Goal: Information Seeking & Learning: Learn about a topic

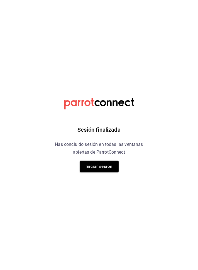
click at [107, 164] on button "Iniciar sesión" at bounding box center [98, 166] width 39 height 12
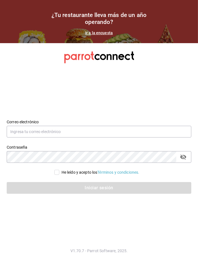
click at [102, 149] on label "Contraseña" at bounding box center [99, 147] width 184 height 4
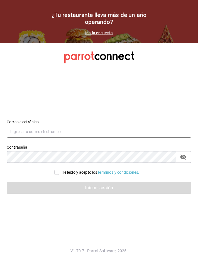
type input "Supervicion106@outlook.com"
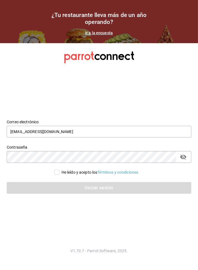
click at [54, 175] on input "He leído y acepto los Términos y condiciones." at bounding box center [56, 172] width 5 height 5
checkbox input "true"
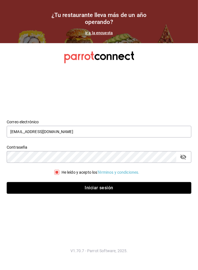
click at [86, 193] on button "Iniciar sesión" at bounding box center [99, 188] width 184 height 12
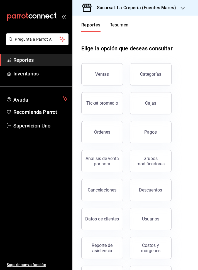
click at [107, 80] on button "Ventas" at bounding box center [102, 74] width 42 height 22
click at [103, 76] on html "Pregunta a Parrot AI Reportes Inventarios Ayuda Recomienda Parrot Supervicion U…" at bounding box center [99, 135] width 198 height 270
click at [106, 76] on html "Pregunta a Parrot AI Reportes Inventarios Ayuda Recomienda Parrot Supervicion U…" at bounding box center [99, 135] width 198 height 270
click at [103, 78] on html "Pregunta a Parrot AI Reportes Inventarios Ayuda Recomienda Parrot Supervicion U…" at bounding box center [99, 135] width 198 height 270
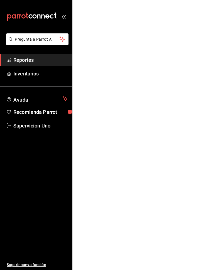
click at [105, 0] on html "Pregunta a Parrot AI Reportes Inventarios Ayuda Recomienda Parrot Supervicion U…" at bounding box center [99, 0] width 198 height 0
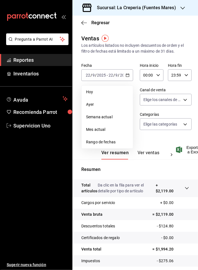
click at [150, 141] on div "Ver resumen Ver ventas Ver cargos Exportar a Excel" at bounding box center [134, 147] width 125 height 23
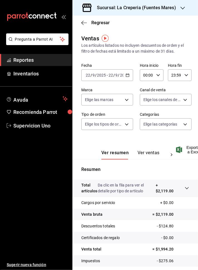
click at [180, 122] on body "Pregunta a Parrot AI Reportes Inventarios Ayuda Recomienda Parrot Supervicion U…" at bounding box center [99, 135] width 198 height 270
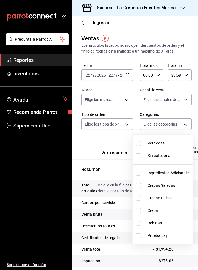
click at [160, 183] on span "Crepas Saladas" at bounding box center [168, 185] width 43 height 6
click at [157, 195] on span "Crepas Dulces" at bounding box center [168, 198] width 43 height 6
click at [149, 210] on span "Crepa" at bounding box center [168, 210] width 43 height 6
type input "cdd18b51-54db-4cd5-bbfe-25f2ceee4960,3f55d7cd-1e09-4439-87d2-030dee78c296,3899b…"
checkbox input "true"
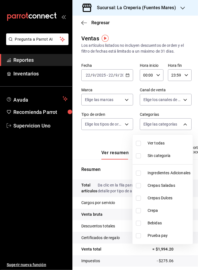
checkbox input "true"
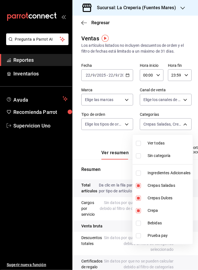
click at [110, 218] on div at bounding box center [99, 135] width 198 height 270
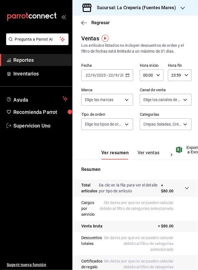
click at [150, 151] on button "Ver ventas" at bounding box center [148, 154] width 22 height 9
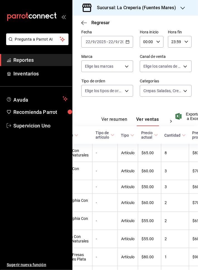
scroll to position [33, 0]
click at [184, 90] on body "Pregunta a Parrot AI Reportes Inventarios Ayuda Recomienda Parrot Supervicion U…" at bounding box center [99, 135] width 198 height 270
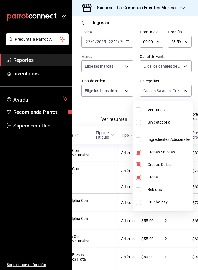
click at [136, 108] on input "checkbox" at bounding box center [138, 109] width 5 height 5
click at [138, 107] on input "checkbox" at bounding box center [138, 109] width 5 height 5
checkbox input "false"
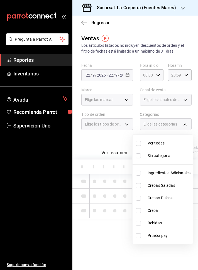
checkbox input "false"
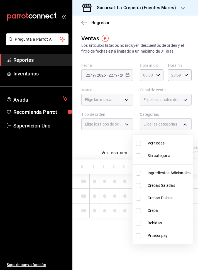
checkbox input "false"
click at [137, 187] on input "checkbox" at bounding box center [138, 185] width 5 height 5
checkbox input "true"
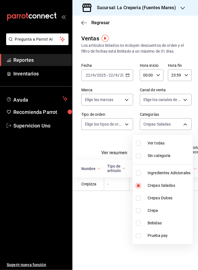
click at [150, 222] on span "Bebidas" at bounding box center [168, 223] width 43 height 6
click at [162, 183] on span "Crepas Saladas" at bounding box center [168, 185] width 43 height 6
type input "df2ccc0d-ef56-416b-8538-d61f14d7b508"
checkbox input "false"
checkbox input "true"
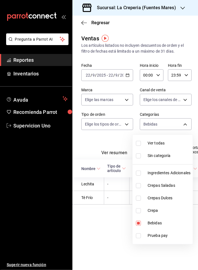
click at [85, 143] on div at bounding box center [99, 135] width 198 height 270
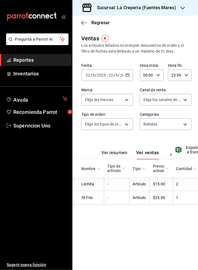
click at [175, 125] on body "Pregunta a Parrot AI Reportes Inventarios Ayuda Recomienda Parrot Supervicion U…" at bounding box center [99, 135] width 198 height 270
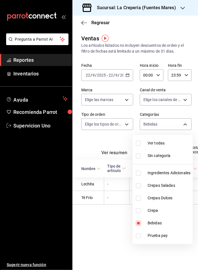
click at [140, 222] on input "checkbox" at bounding box center [138, 222] width 5 height 5
checkbox input "false"
click at [136, 175] on input "checkbox" at bounding box center [138, 172] width 5 height 5
checkbox input "true"
click at [140, 185] on input "checkbox" at bounding box center [138, 185] width 5 height 5
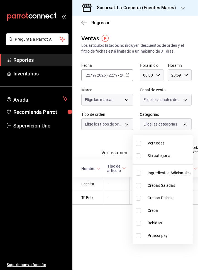
checkbox input "true"
click at [138, 198] on input "checkbox" at bounding box center [138, 197] width 5 height 5
checkbox input "true"
click at [136, 210] on input "checkbox" at bounding box center [138, 210] width 5 height 5
checkbox input "true"
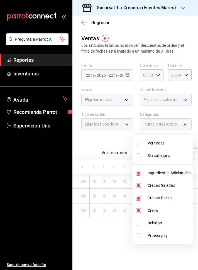
type input "3645879a-af61-402e-8bba-57a302418e27,cdd18b51-54db-4cd5-bbfe-25f2ceee4960,3f55d…"
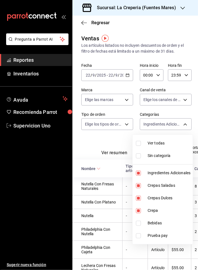
click at [67, 247] on div at bounding box center [99, 135] width 198 height 270
